Goal: Transaction & Acquisition: Download file/media

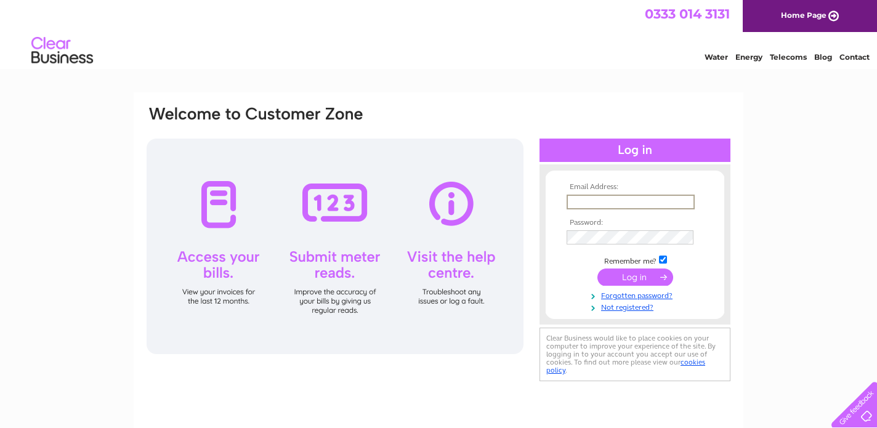
type input "carlukebowlingclub@gmail.com"
click at [635, 276] on input "submit" at bounding box center [636, 277] width 76 height 17
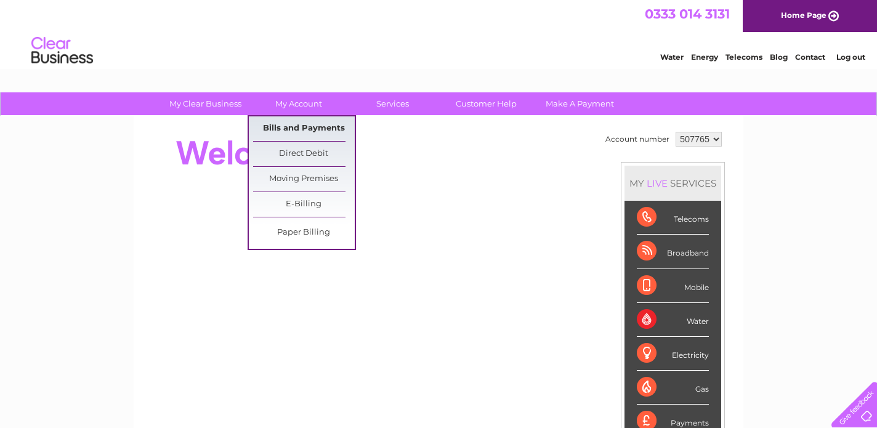
click at [307, 127] on link "Bills and Payments" at bounding box center [304, 128] width 102 height 25
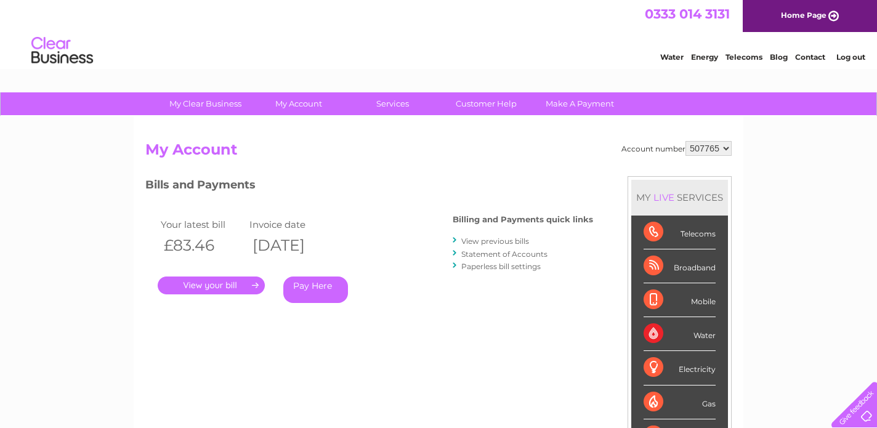
click at [497, 240] on link "View previous bills" at bounding box center [495, 241] width 68 height 9
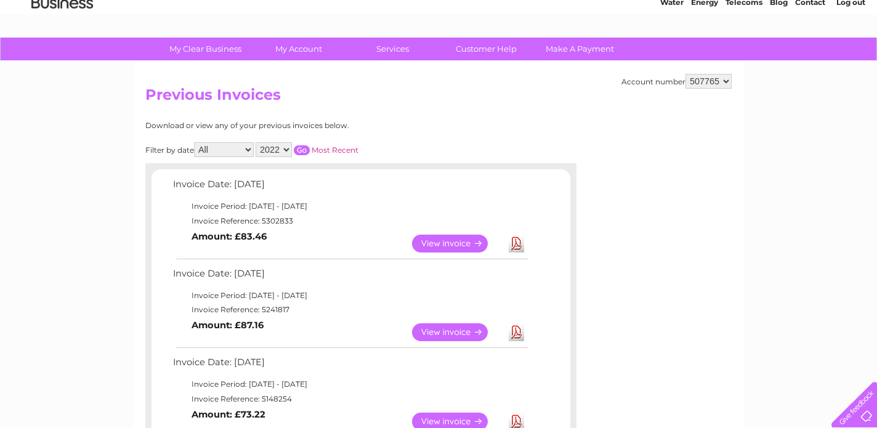
scroll to position [51, 0]
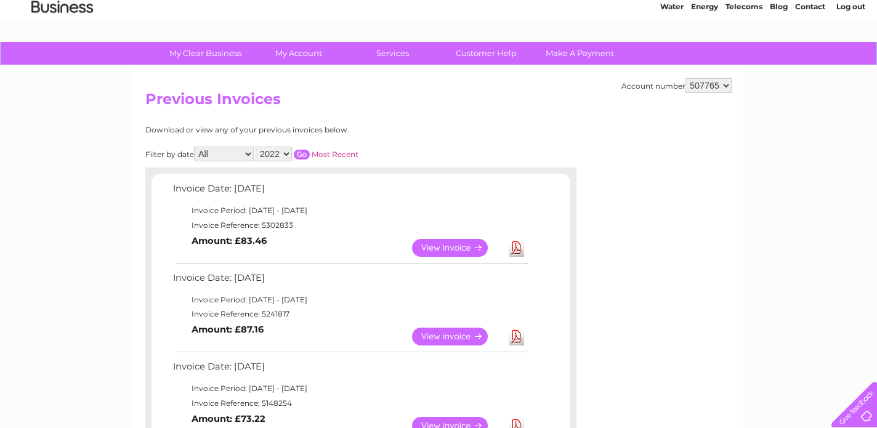
click at [355, 152] on link "Most Recent" at bounding box center [335, 154] width 47 height 9
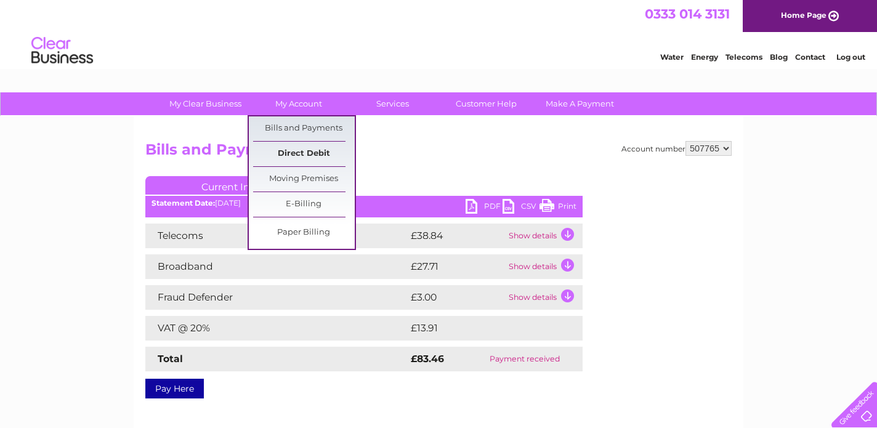
click at [302, 153] on link "Direct Debit" at bounding box center [304, 154] width 102 height 25
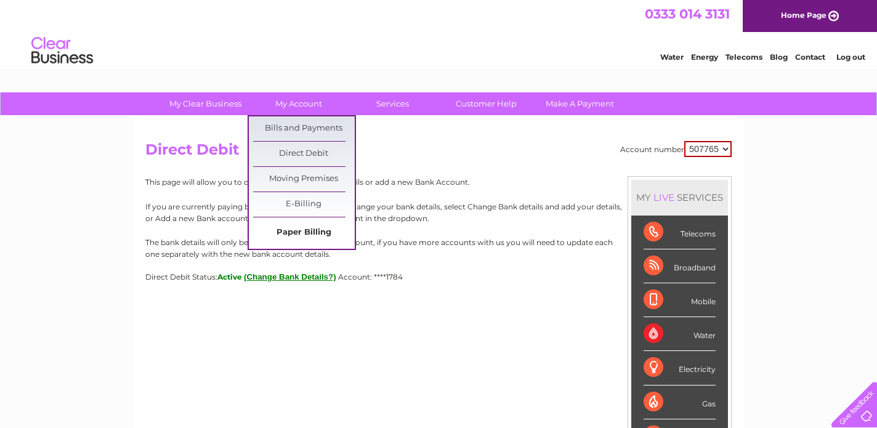
click at [301, 232] on link "Paper Billing" at bounding box center [304, 233] width 102 height 25
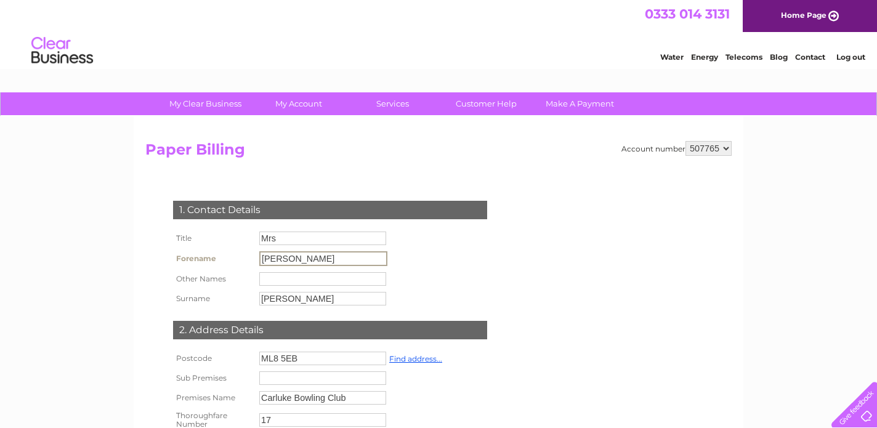
click at [292, 240] on input "Mrs" at bounding box center [322, 239] width 127 height 14
type input "Mr"
click at [285, 262] on input "carol" at bounding box center [322, 260] width 127 height 14
type input "c"
type input "THE"
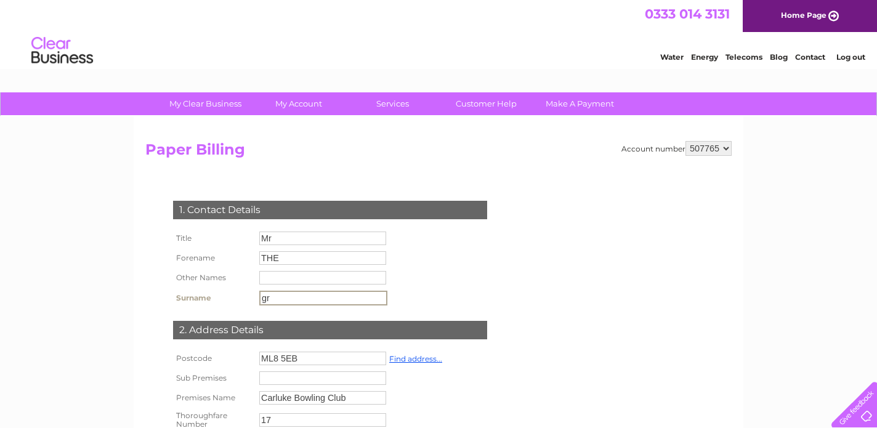
type input "g"
click at [278, 235] on input "Mr" at bounding box center [322, 239] width 127 height 14
type input "M"
type input "."
click at [271, 300] on input "text" at bounding box center [322, 299] width 127 height 14
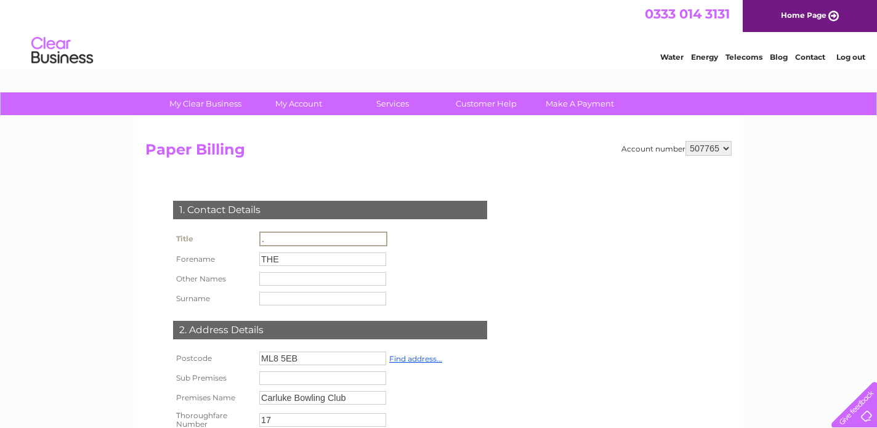
click at [267, 240] on input "." at bounding box center [323, 239] width 128 height 15
type input "THE"
click at [282, 259] on input "THE" at bounding box center [322, 260] width 127 height 14
type input "T"
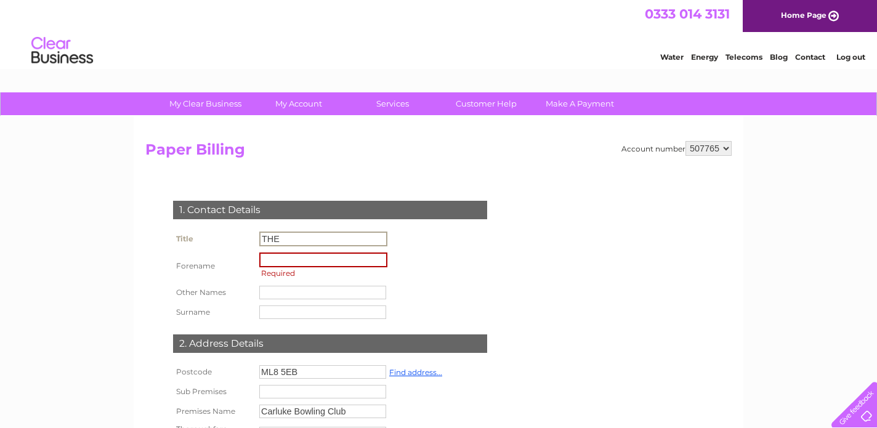
click at [281, 238] on input "THE" at bounding box center [323, 239] width 128 height 15
type input "The"
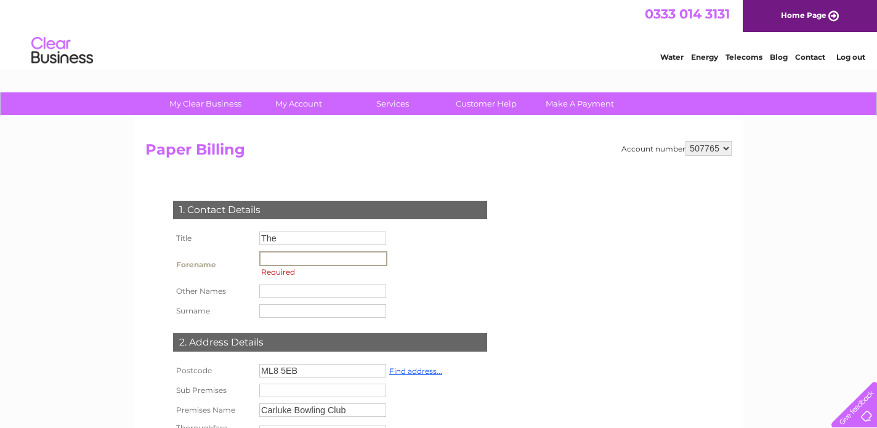
click at [275, 261] on input "text" at bounding box center [323, 258] width 128 height 15
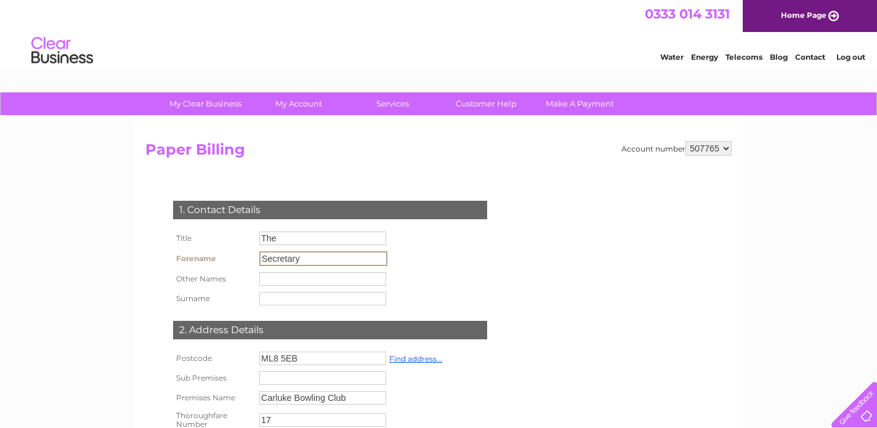
type input "Secretary"
click at [263, 301] on input "text" at bounding box center [322, 299] width 127 height 14
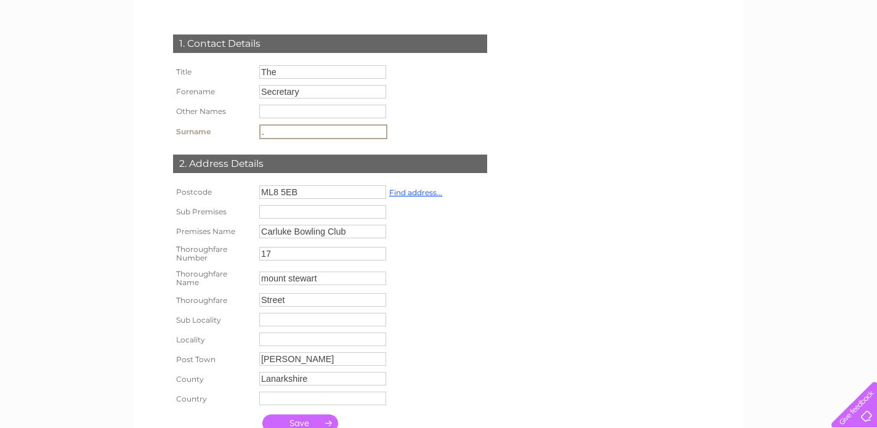
scroll to position [173, 0]
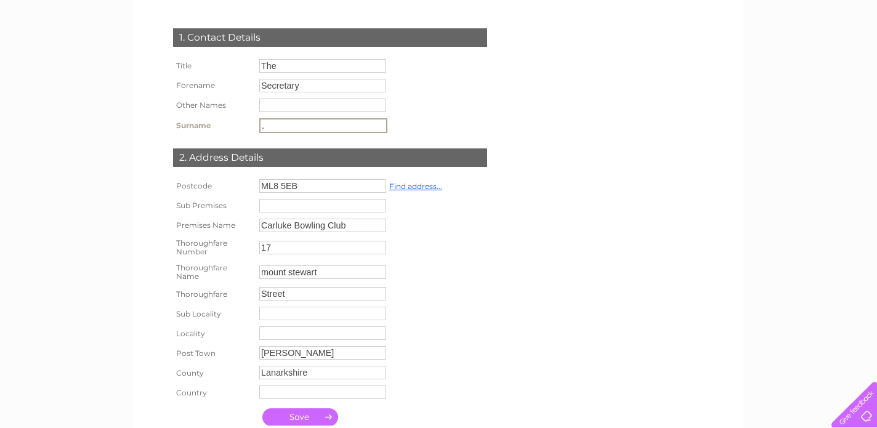
type input "."
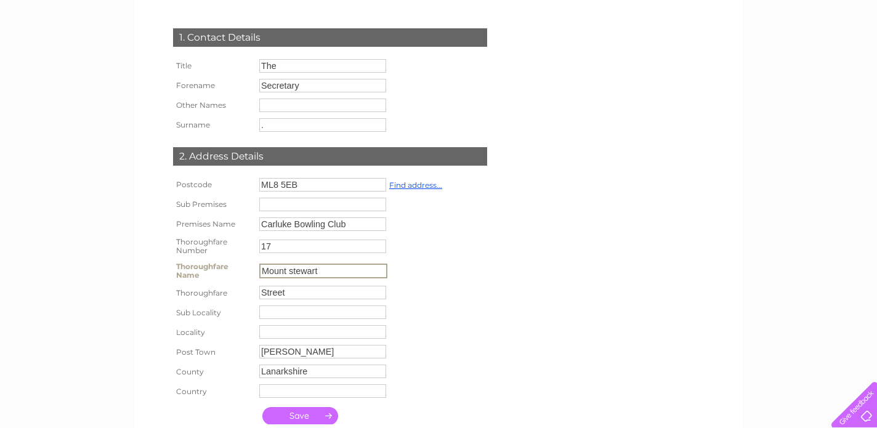
click at [293, 273] on input "Mount stewart" at bounding box center [323, 271] width 128 height 15
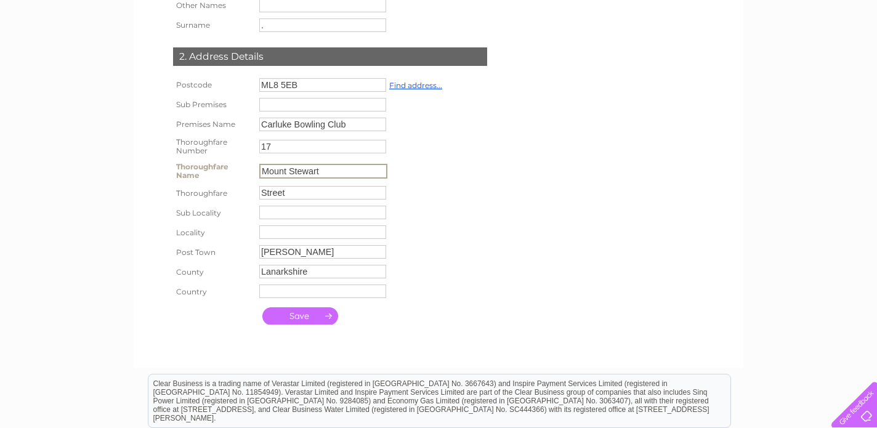
scroll to position [277, 0]
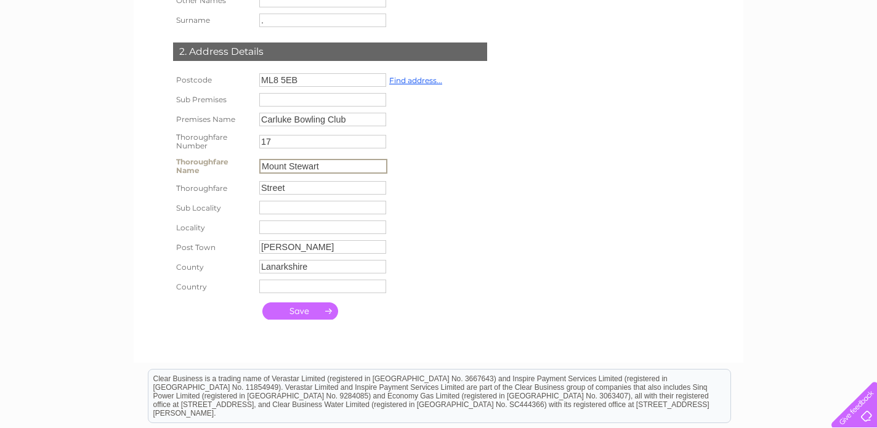
type input "Mount Stewart"
click at [302, 316] on input "submit" at bounding box center [300, 310] width 76 height 17
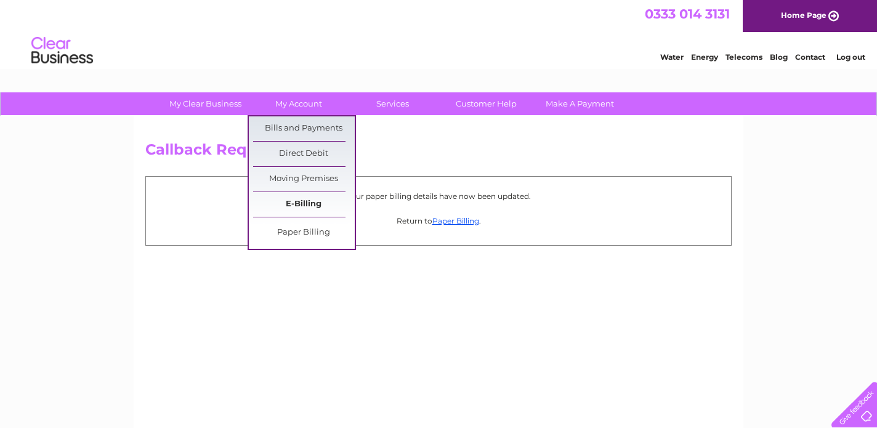
click at [306, 202] on link "E-Billing" at bounding box center [304, 204] width 102 height 25
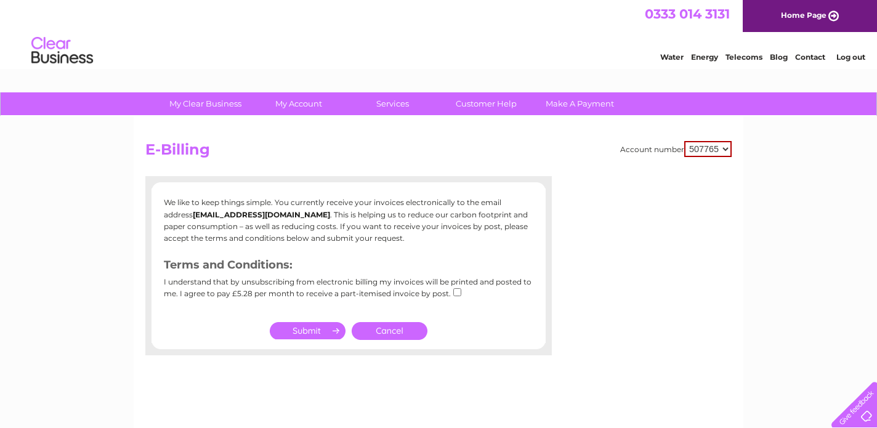
select select "917486"
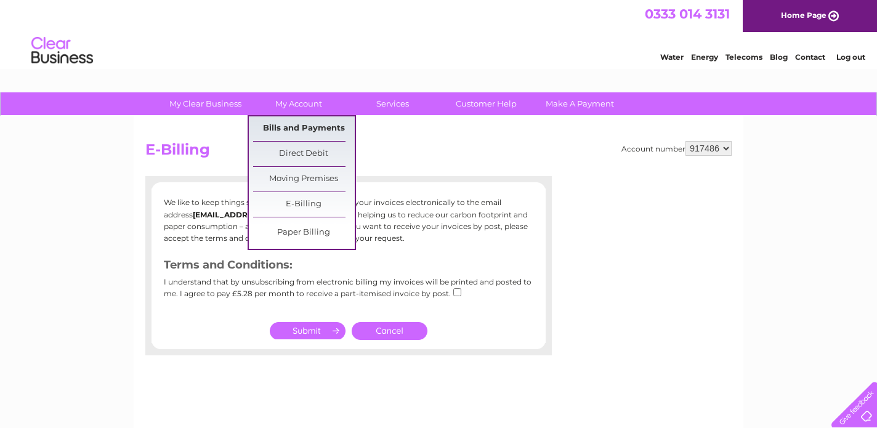
click at [299, 125] on link "Bills and Payments" at bounding box center [304, 128] width 102 height 25
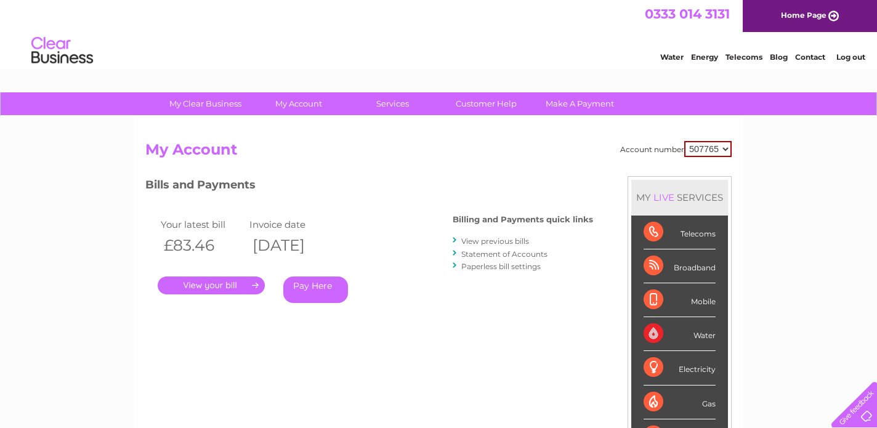
select select "917486"
click at [495, 240] on link "View previous bills" at bounding box center [495, 241] width 68 height 9
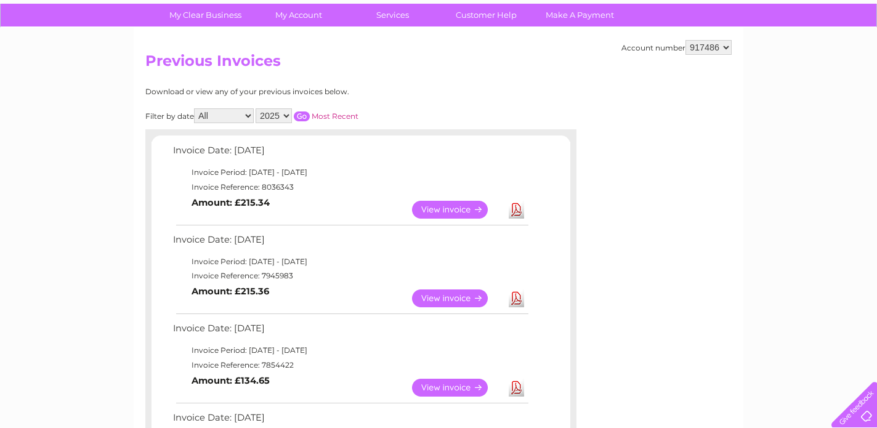
scroll to position [88, 0]
click at [451, 294] on link "View" at bounding box center [457, 299] width 91 height 18
click at [517, 209] on link "Download" at bounding box center [516, 210] width 15 height 18
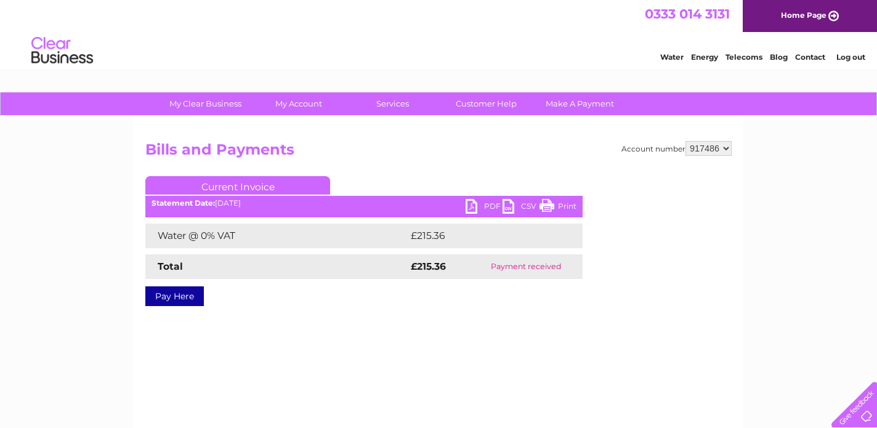
click at [474, 206] on link "PDF" at bounding box center [484, 208] width 37 height 18
